Goal: Task Accomplishment & Management: Manage account settings

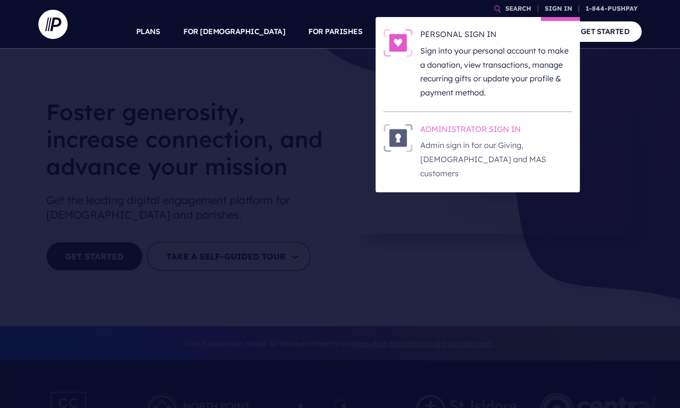
click at [497, 135] on h6 "ADMINISTRATOR SIGN IN" at bounding box center [496, 131] width 152 height 15
click at [477, 127] on h6 "ADMINISTRATOR SIGN IN" at bounding box center [496, 131] width 152 height 15
click at [478, 126] on h6 "ADMINISTRATOR SIGN IN" at bounding box center [496, 131] width 152 height 15
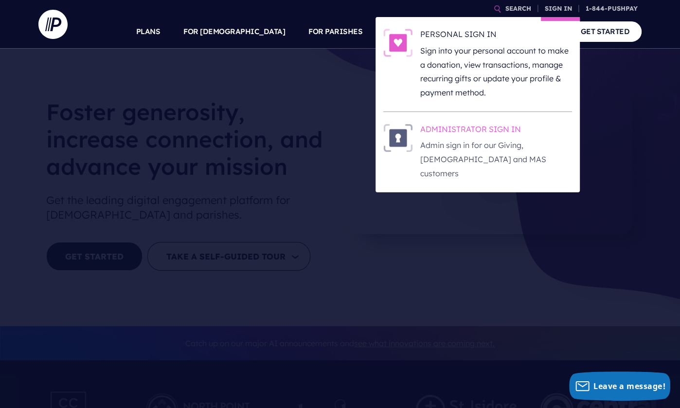
click at [473, 125] on h6 "ADMINISTRATOR SIGN IN" at bounding box center [496, 131] width 152 height 15
